Goal: Entertainment & Leisure: Consume media (video, audio)

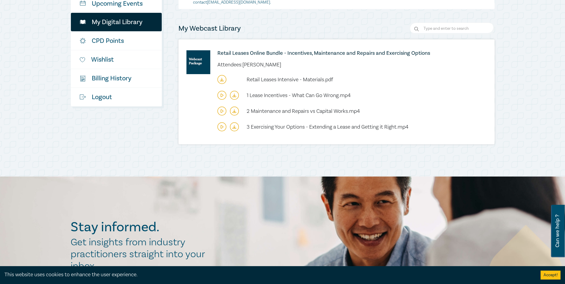
click at [221, 96] on icon at bounding box center [222, 95] width 9 height 9
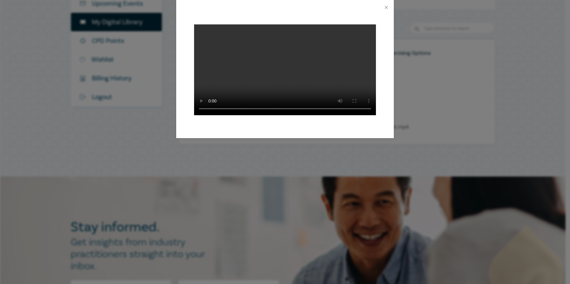
click at [223, 77] on video at bounding box center [285, 69] width 182 height 91
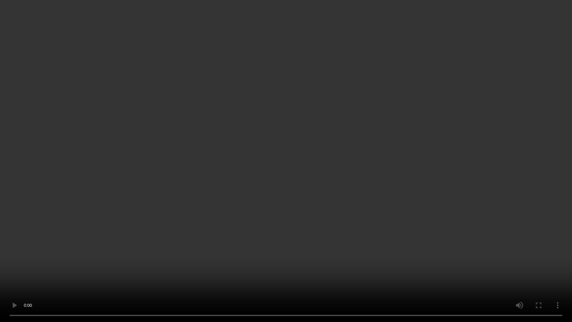
click at [276, 232] on video at bounding box center [286, 161] width 572 height 322
click at [278, 231] on video at bounding box center [286, 161] width 572 height 322
click at [315, 159] on video at bounding box center [286, 161] width 572 height 322
click at [149, 196] on video at bounding box center [286, 161] width 572 height 322
click at [88, 186] on video at bounding box center [286, 161] width 572 height 322
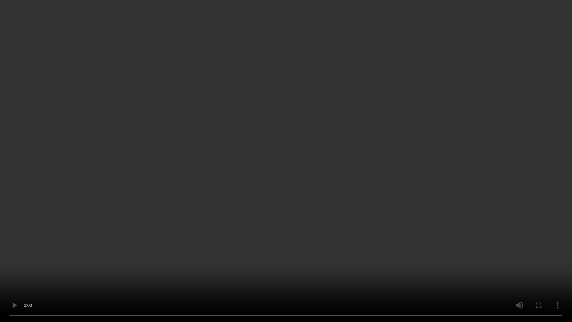
click at [196, 225] on video at bounding box center [286, 161] width 572 height 322
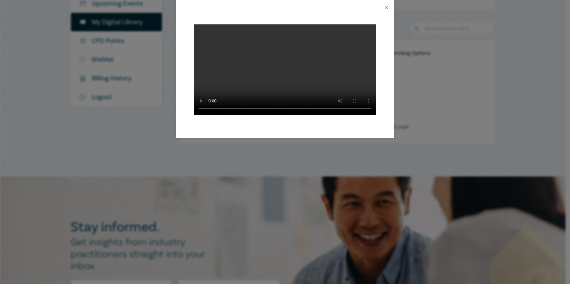
click at [271, 72] on video at bounding box center [285, 69] width 182 height 91
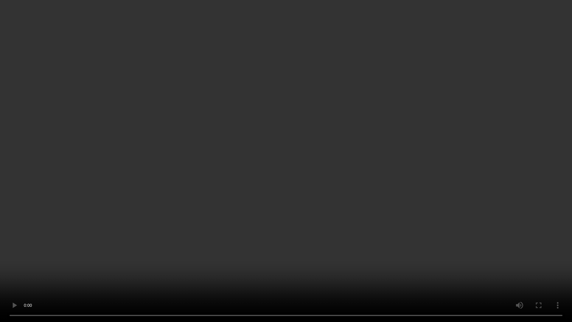
click at [341, 119] on video at bounding box center [286, 161] width 572 height 322
click at [223, 253] on video at bounding box center [286, 161] width 572 height 322
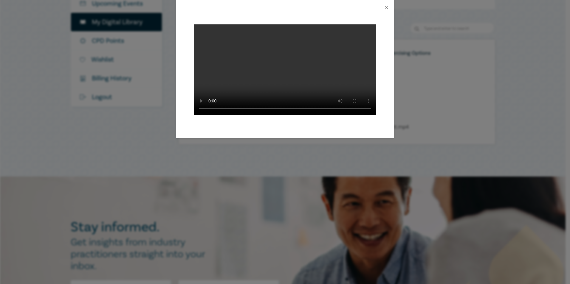
click at [318, 71] on video at bounding box center [285, 69] width 182 height 91
click at [218, 80] on video at bounding box center [285, 69] width 182 height 91
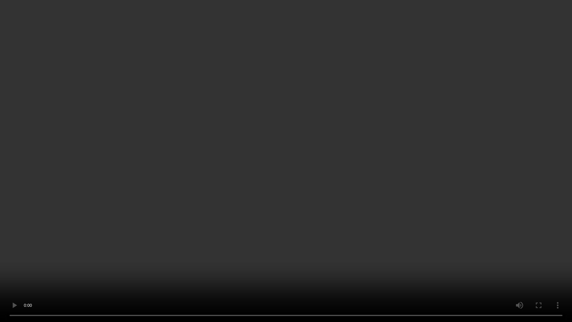
click at [251, 200] on video at bounding box center [286, 161] width 572 height 322
click at [254, 179] on video at bounding box center [286, 161] width 572 height 322
